Goal: Obtain resource: Obtain resource

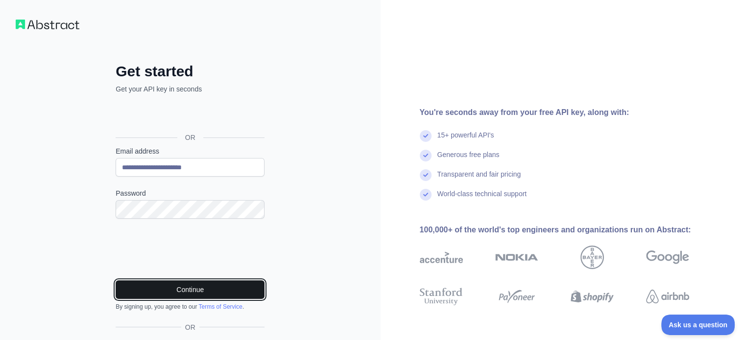
click at [167, 287] on button "Continue" at bounding box center [190, 290] width 149 height 19
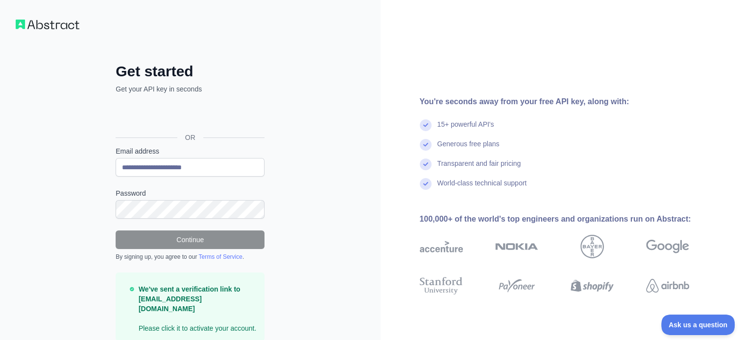
scroll to position [29, 0]
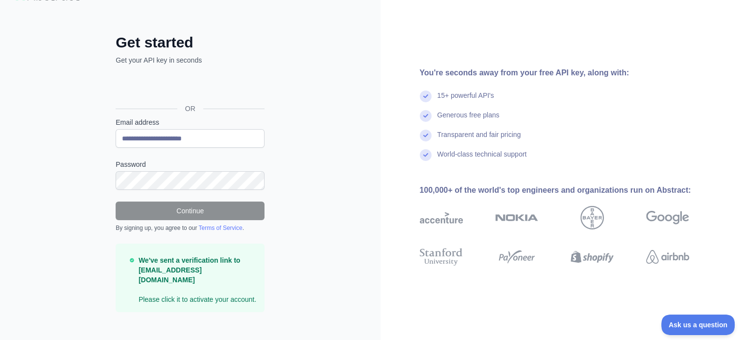
click at [192, 290] on p "We've sent a verification link to [EMAIL_ADDRESS][DOMAIN_NAME] Please click it …" at bounding box center [198, 280] width 118 height 49
click at [186, 274] on p "We've sent a verification link to [EMAIL_ADDRESS][DOMAIN_NAME] Please click it …" at bounding box center [198, 280] width 118 height 49
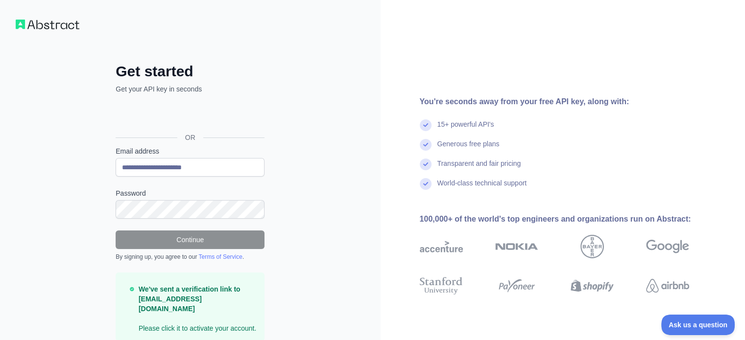
click at [162, 293] on strong "We've sent a verification link to [EMAIL_ADDRESS][DOMAIN_NAME]" at bounding box center [190, 298] width 102 height 27
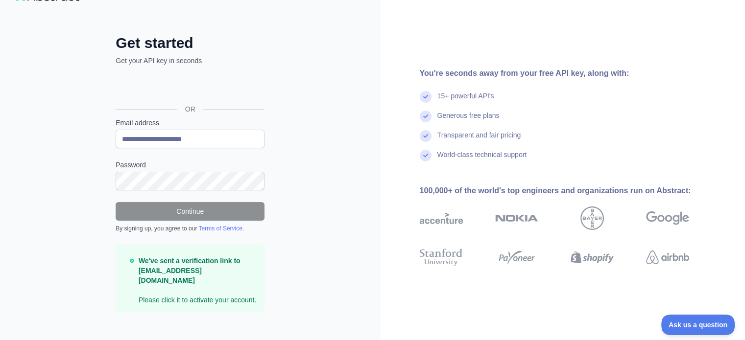
click at [189, 262] on strong "We've sent a verification link to [EMAIL_ADDRESS][DOMAIN_NAME]" at bounding box center [190, 270] width 102 height 27
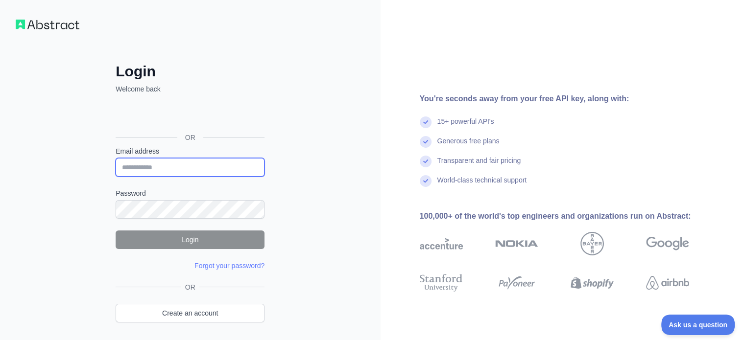
click at [200, 164] on input "Email address" at bounding box center [190, 167] width 149 height 19
type input "**********"
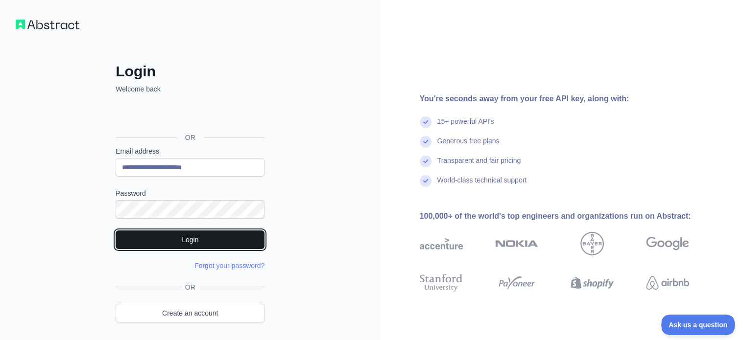
click at [170, 240] on button "Login" at bounding box center [190, 240] width 149 height 19
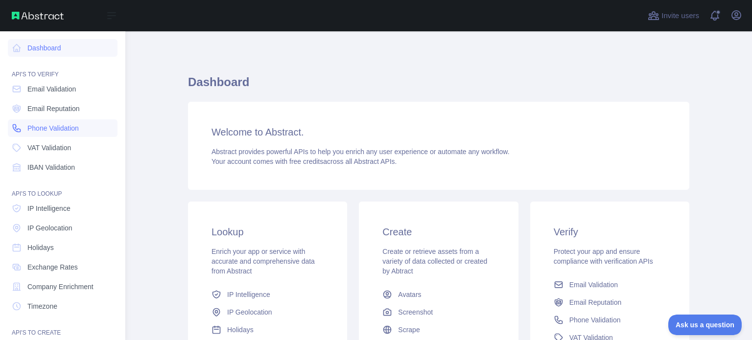
click at [63, 131] on span "Phone Validation" at bounding box center [52, 128] width 51 height 10
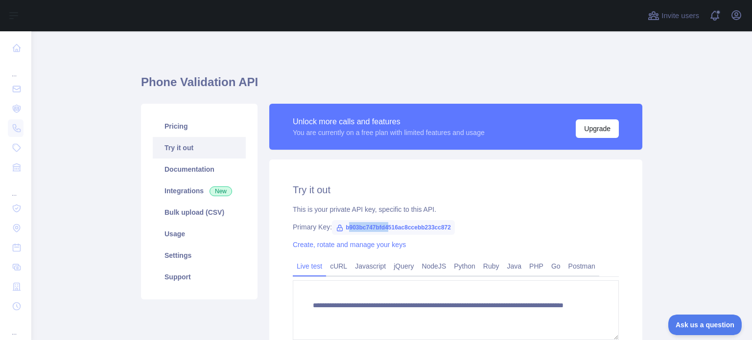
drag, startPoint x: 342, startPoint y: 227, endPoint x: 383, endPoint y: 226, distance: 41.6
click at [383, 226] on span "b903bc747bfd4516ac8ccebb233cc872" at bounding box center [393, 227] width 123 height 15
drag, startPoint x: 443, startPoint y: 227, endPoint x: 333, endPoint y: 231, distance: 110.2
click at [333, 231] on span "b903bc747bfd4516ac8ccebb233cc872" at bounding box center [393, 227] width 123 height 15
copy span "b903bc747bfd4516ac8ccebb233cc872"
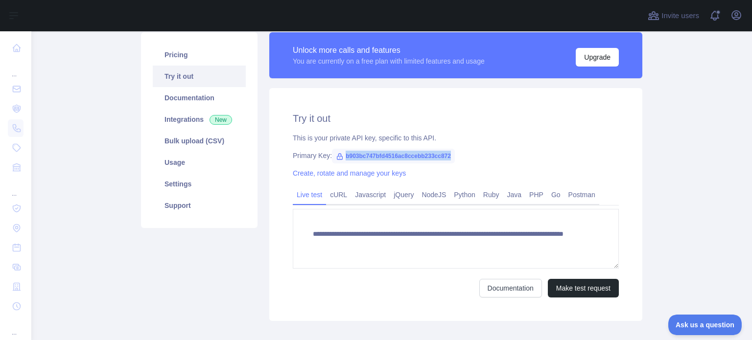
scroll to position [72, 0]
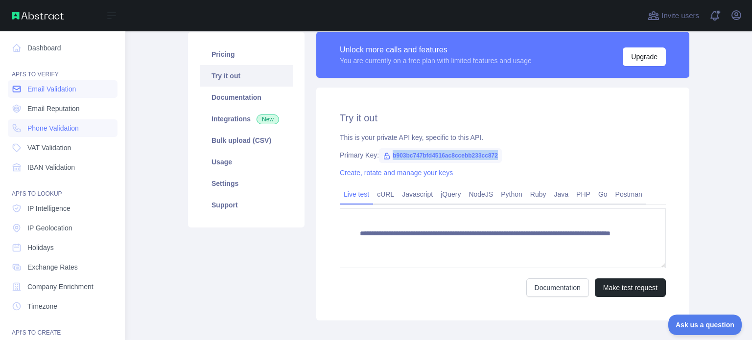
click at [71, 86] on span "Email Validation" at bounding box center [51, 89] width 48 height 10
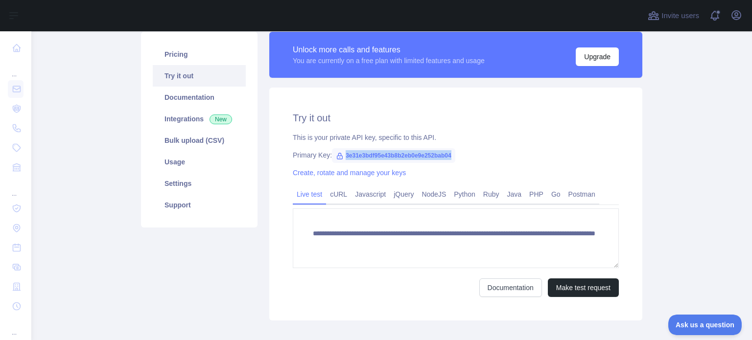
drag, startPoint x: 339, startPoint y: 156, endPoint x: 498, endPoint y: 158, distance: 158.7
click at [498, 158] on div "Primary Key: 3e31e3bdf95e43b8b2eb0e9e252bab04" at bounding box center [456, 155] width 326 height 10
copy span "3e31e3bdf95e43b8b2eb0e9e252bab04"
